Goal: Information Seeking & Learning: Learn about a topic

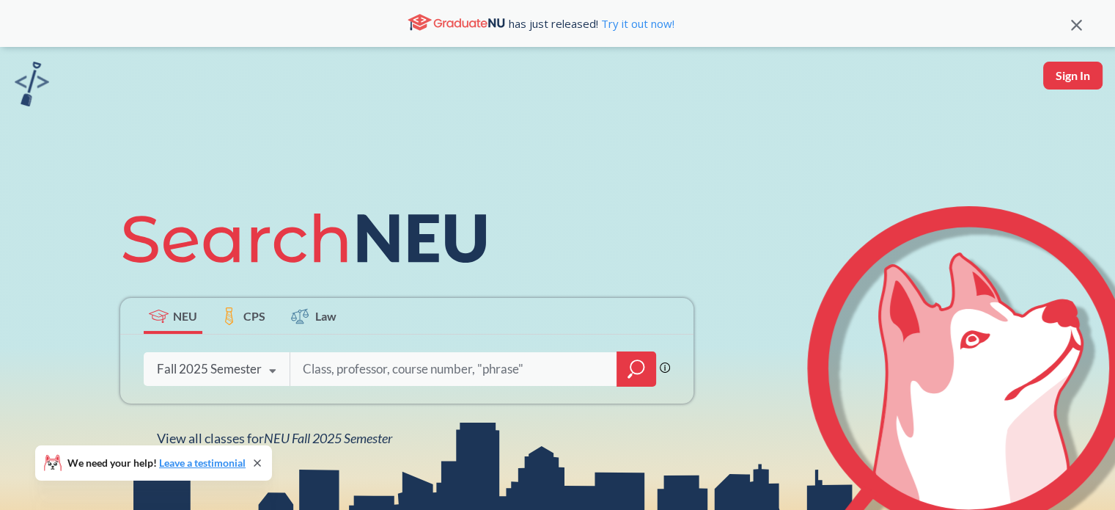
click at [272, 360] on icon at bounding box center [273, 371] width 28 height 41
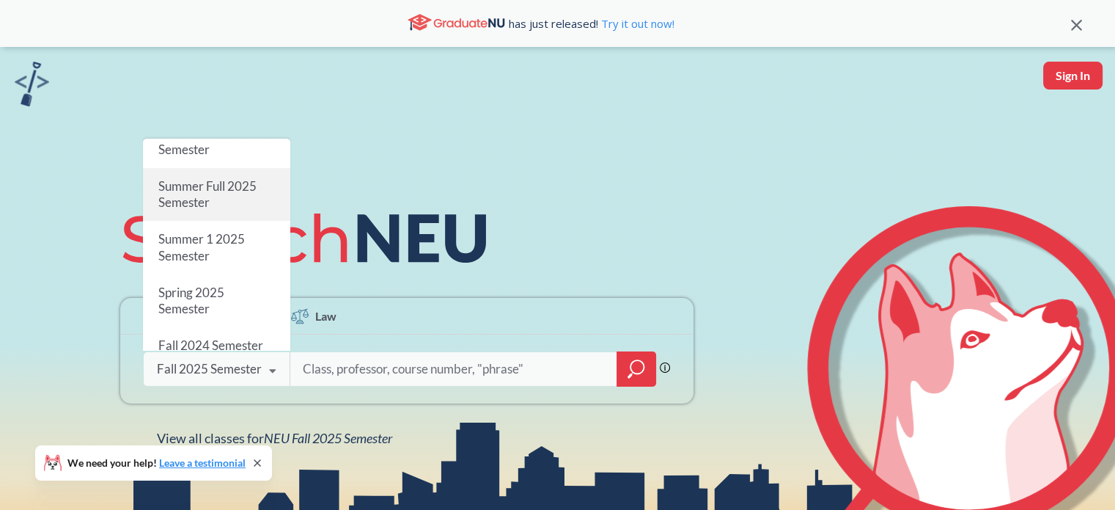
scroll to position [67, 0]
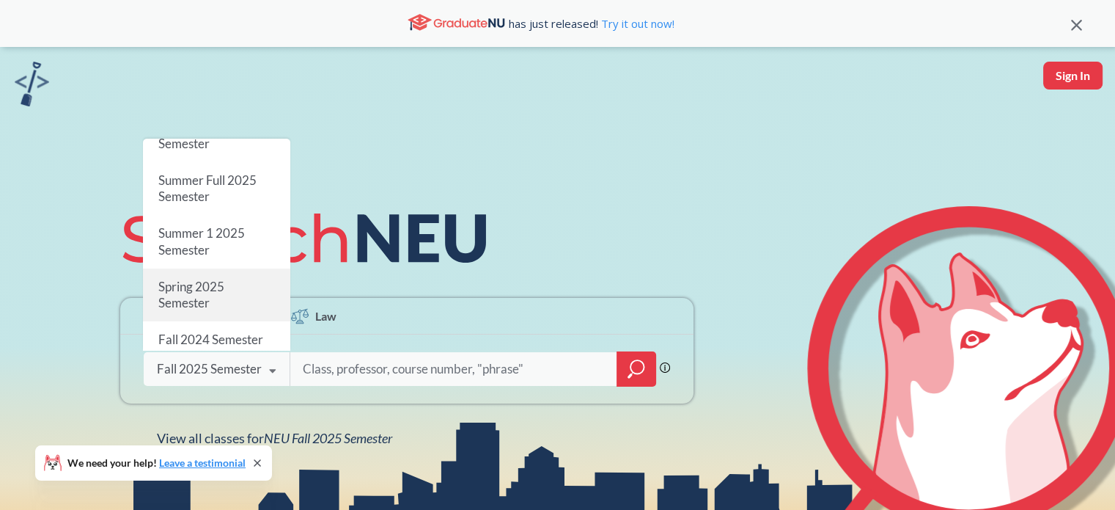
click at [241, 293] on div "Spring 2025 Semester" at bounding box center [216, 294] width 147 height 53
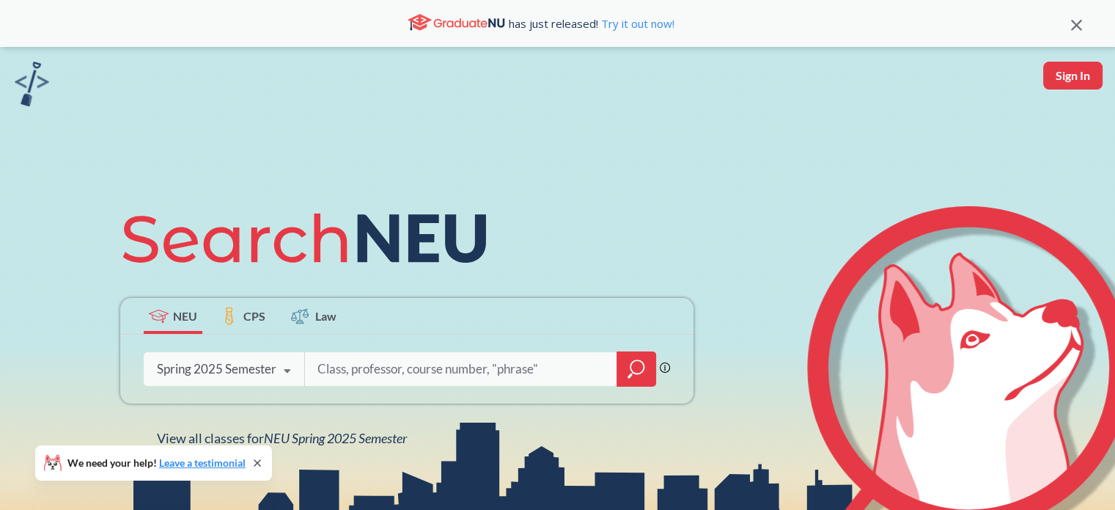
click at [266, 370] on div "Spring 2025 Semester" at bounding box center [217, 369] width 120 height 16
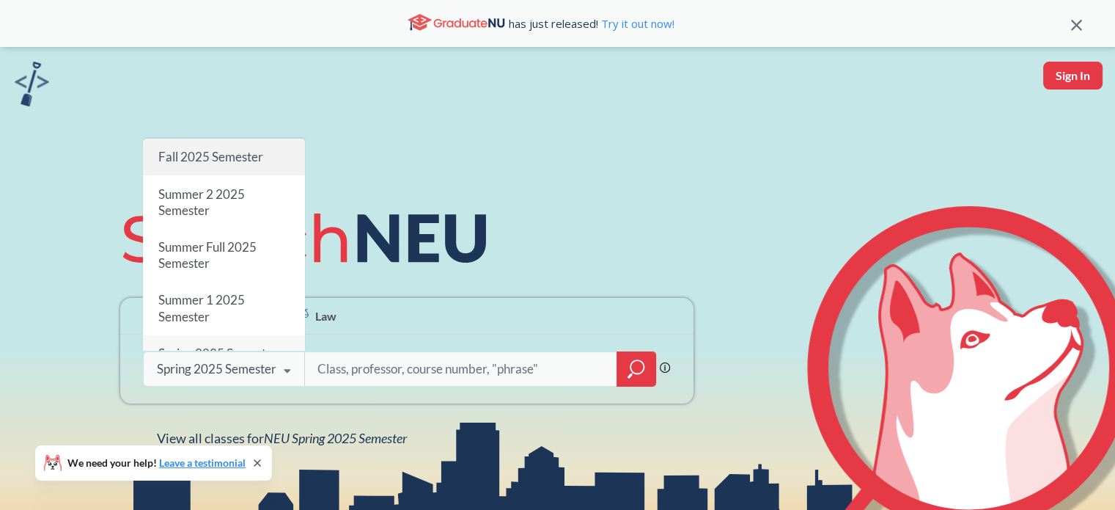
click at [248, 164] on span "Fall 2025 Semester" at bounding box center [210, 156] width 105 height 15
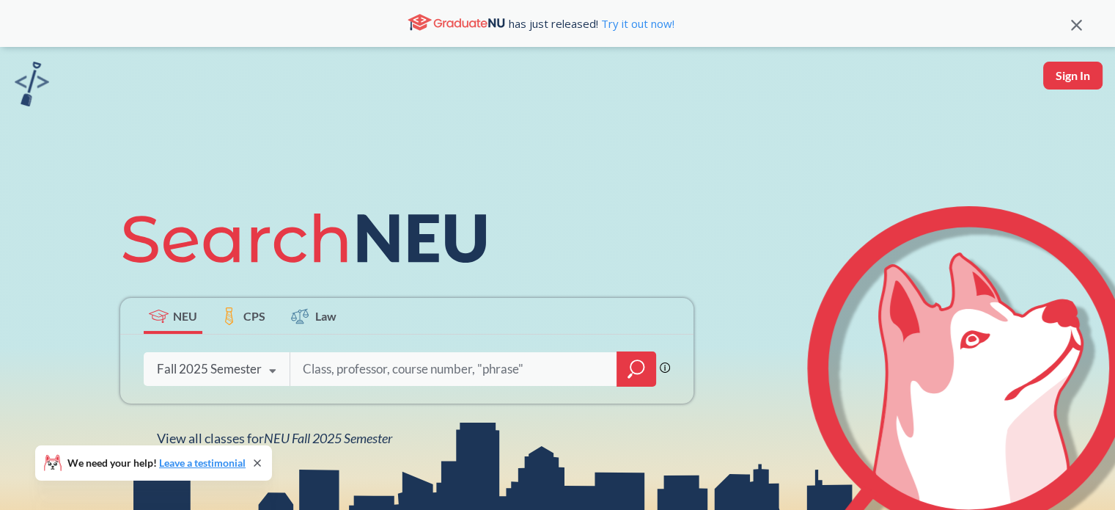
click at [353, 363] on input "search" at bounding box center [453, 368] width 305 height 31
type input "EI"
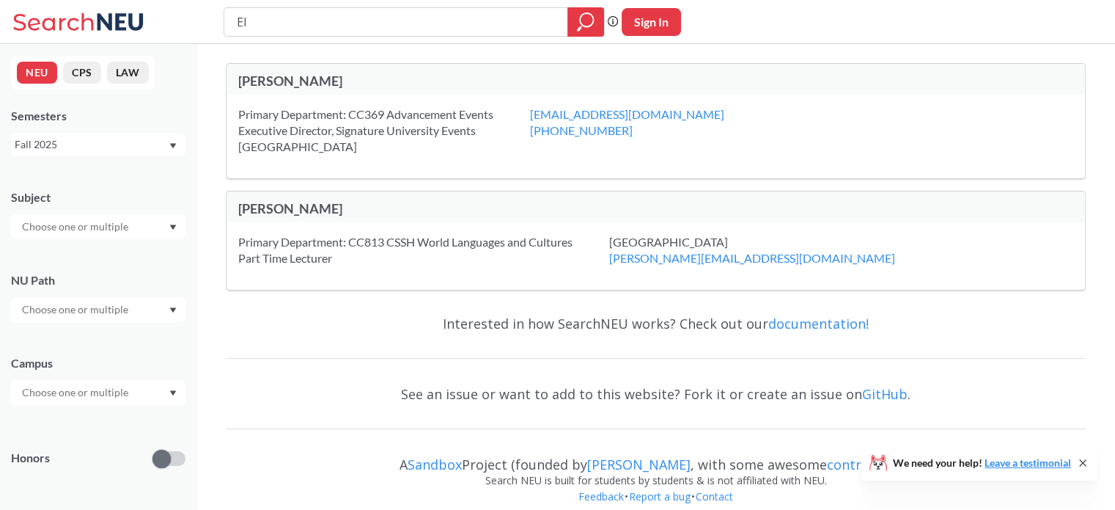
scroll to position [55, 0]
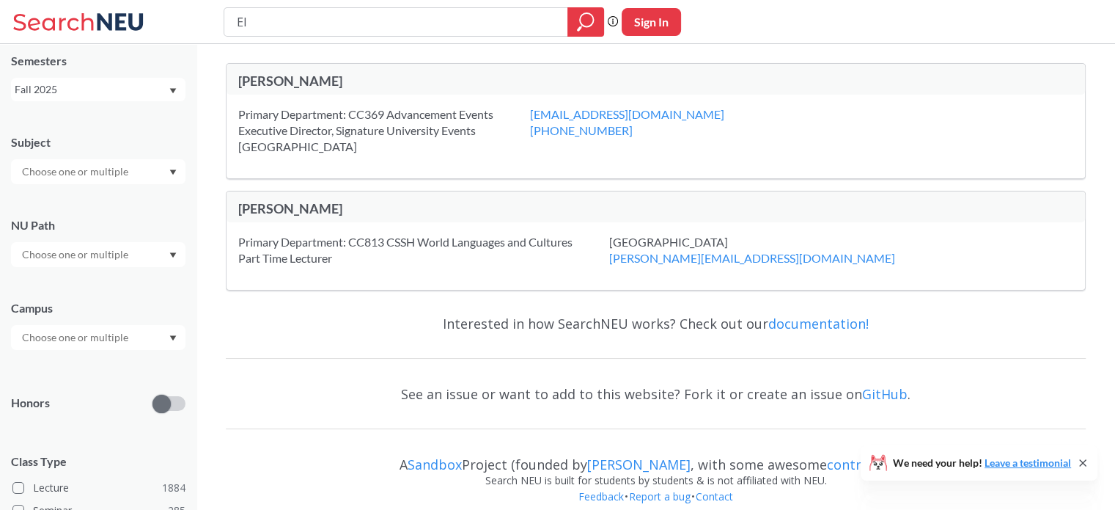
click at [119, 257] on input "text" at bounding box center [76, 255] width 123 height 18
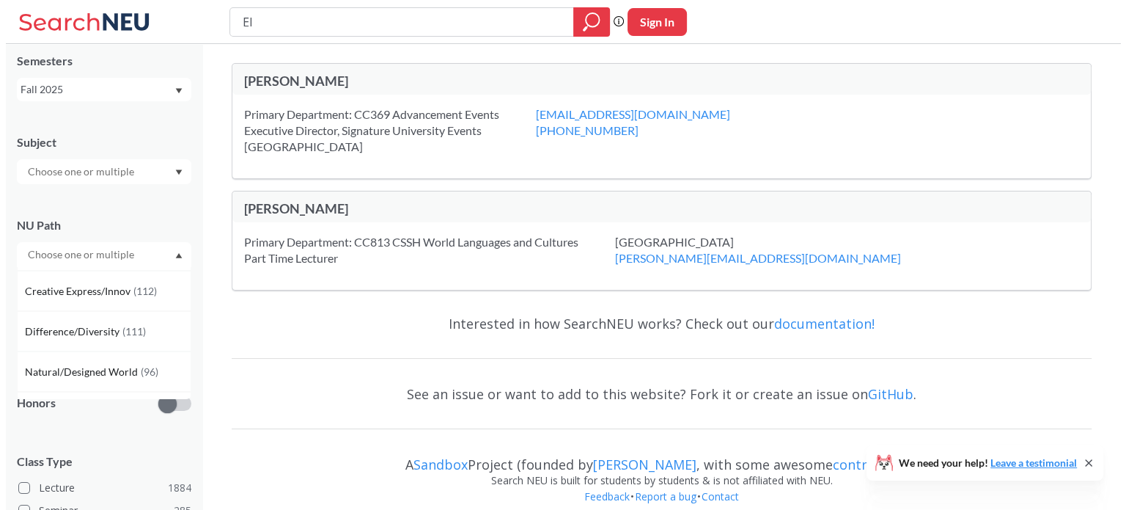
scroll to position [119, 0]
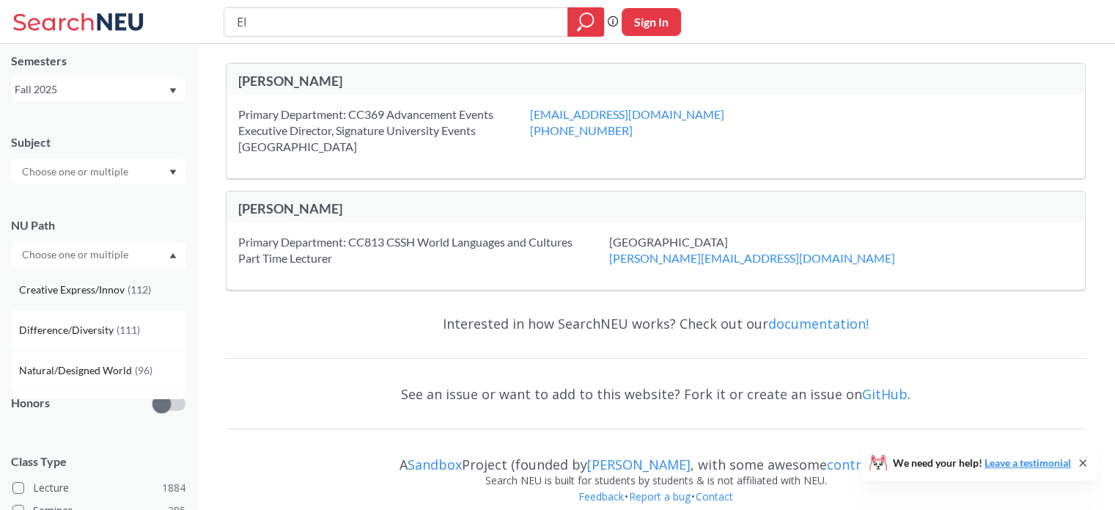
click at [144, 282] on div "Creative Express/Innov ( 112 )" at bounding box center [102, 290] width 166 height 16
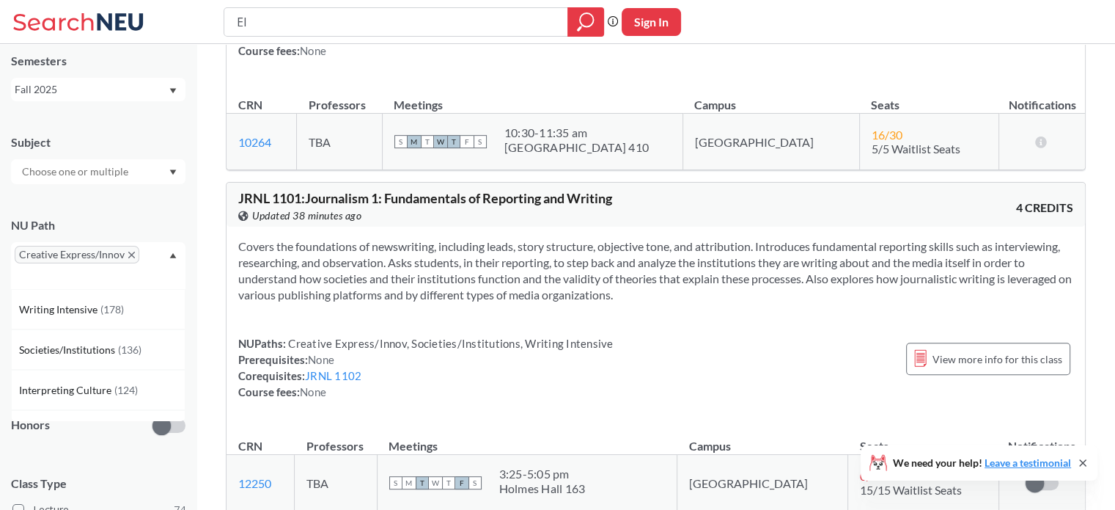
scroll to position [707, 0]
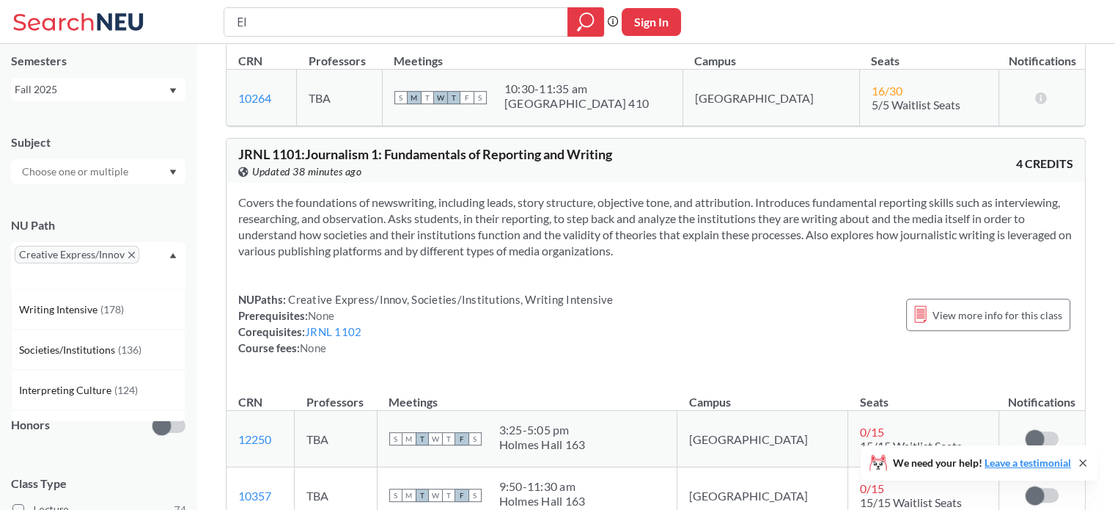
click at [131, 272] on div "Creative Express/Innov" at bounding box center [98, 265] width 175 height 47
click at [144, 274] on div "Creative Express/Innov" at bounding box center [98, 265] width 175 height 47
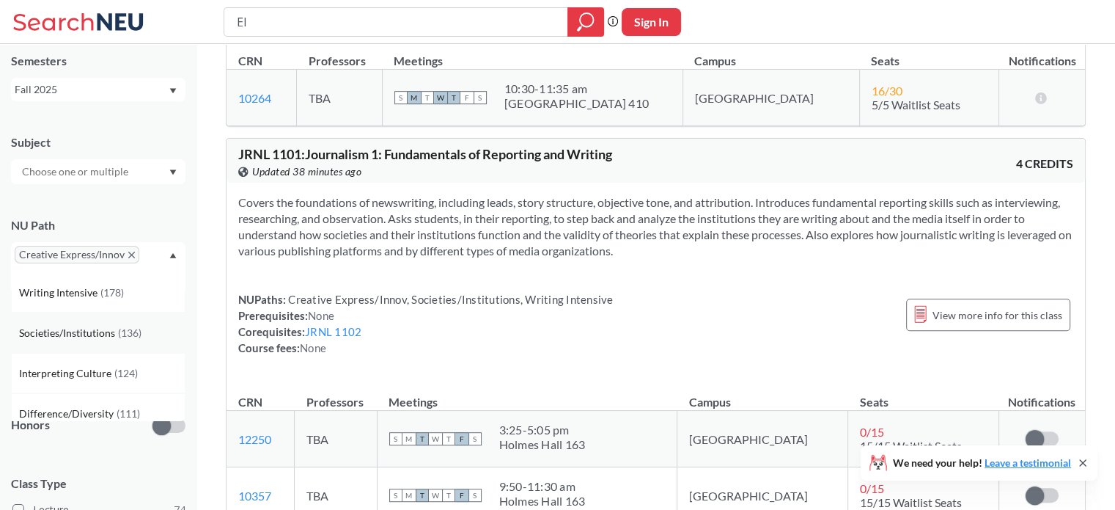
scroll to position [19, 0]
click at [118, 357] on div "Interpreting Culture ( 124 )" at bounding box center [98, 371] width 175 height 40
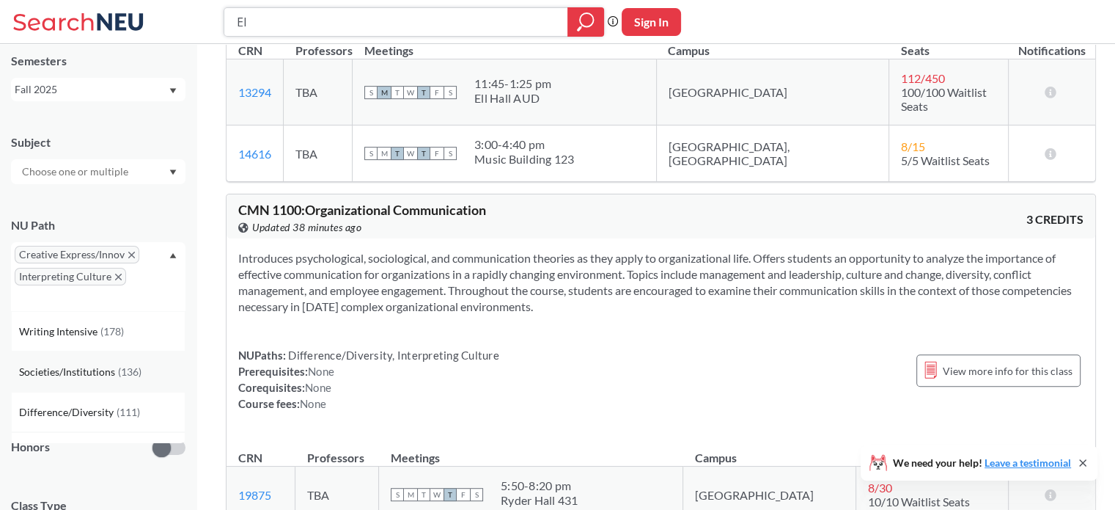
scroll to position [18, 0]
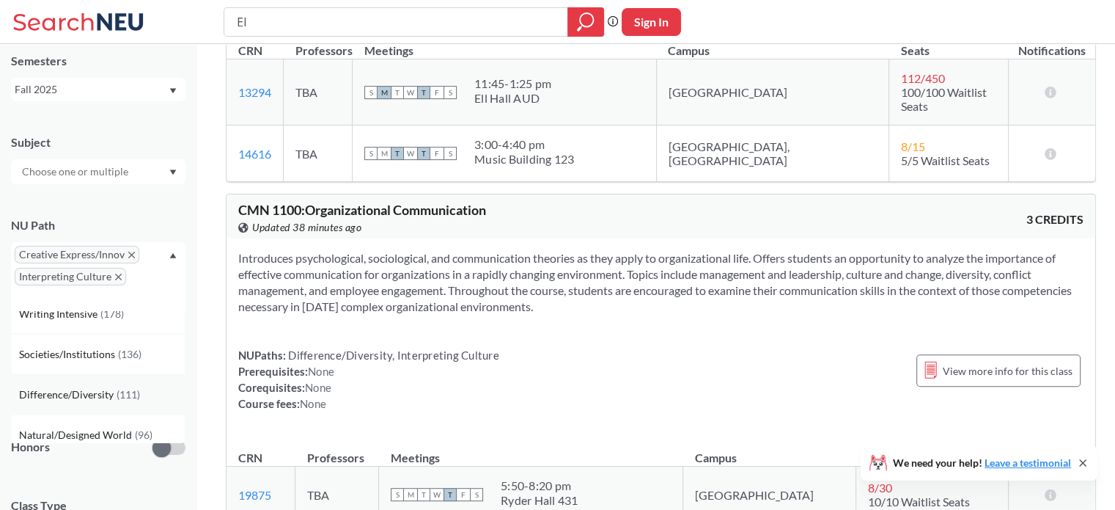
click at [136, 384] on div "Difference/Diversity ( 111 )" at bounding box center [98, 394] width 175 height 40
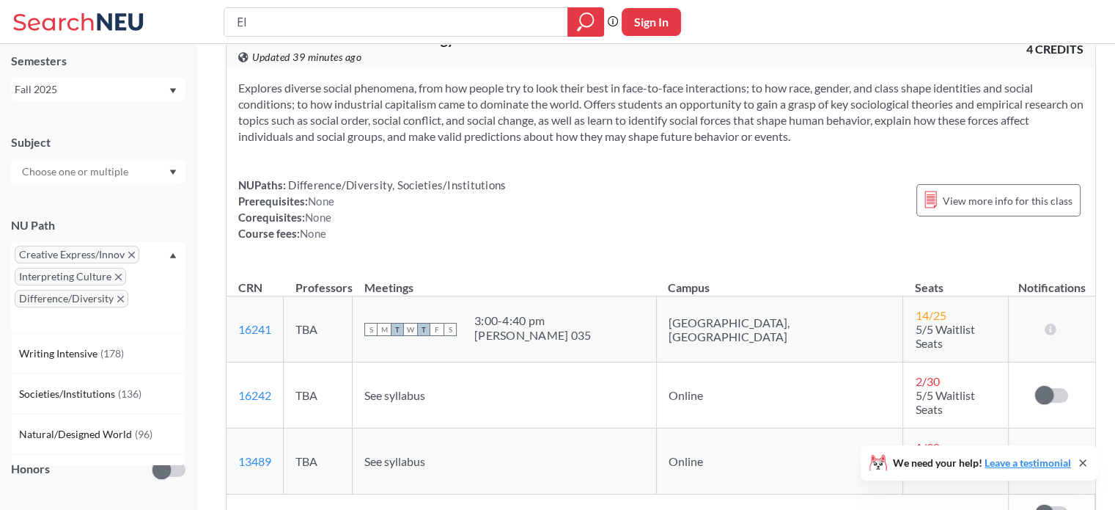
scroll to position [4359, 0]
click at [120, 298] on icon "X to remove pill" at bounding box center [120, 299] width 7 height 7
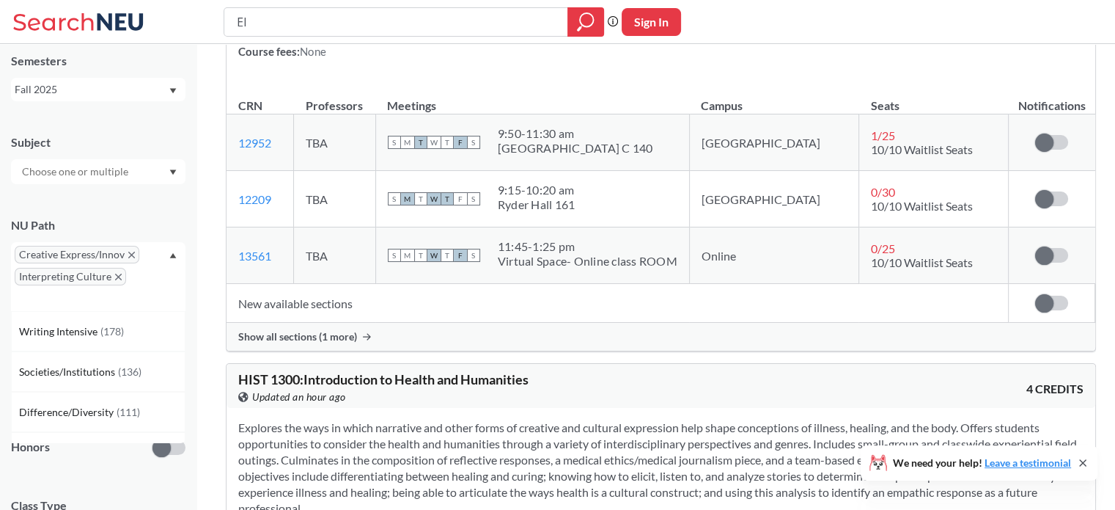
scroll to position [27123, 0]
drag, startPoint x: 411, startPoint y: 329, endPoint x: 235, endPoint y: 246, distance: 195.2
drag, startPoint x: 239, startPoint y: 243, endPoint x: 458, endPoint y: 359, distance: 247.0
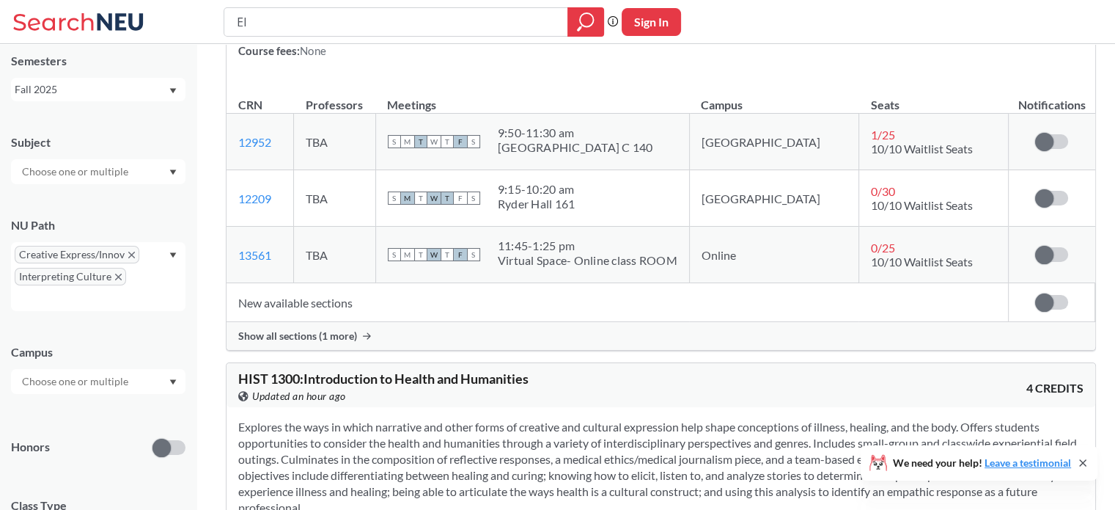
drag, startPoint x: 408, startPoint y: 330, endPoint x: 241, endPoint y: 252, distance: 184.4
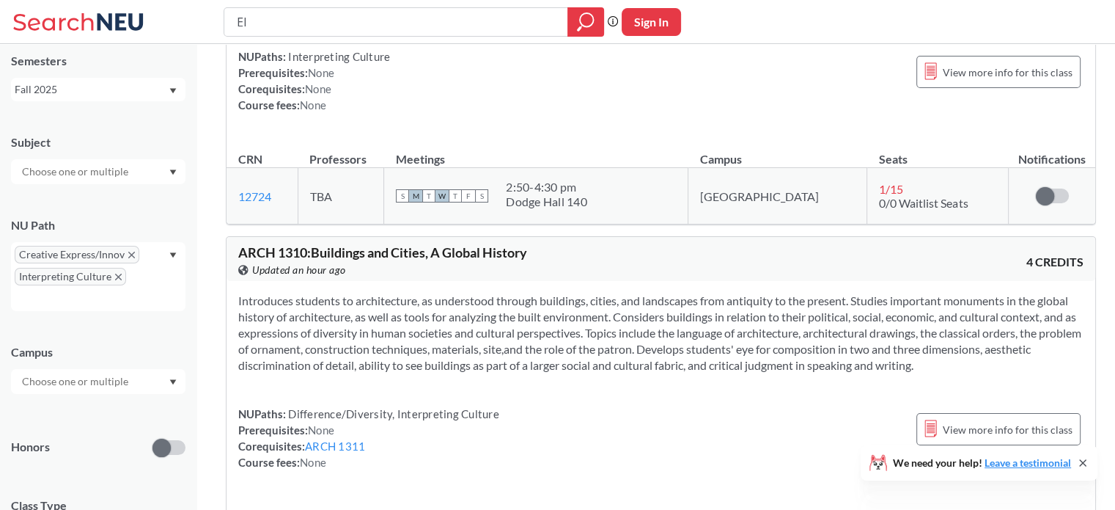
scroll to position [28026, 0]
